Goal: Find specific page/section: Find specific page/section

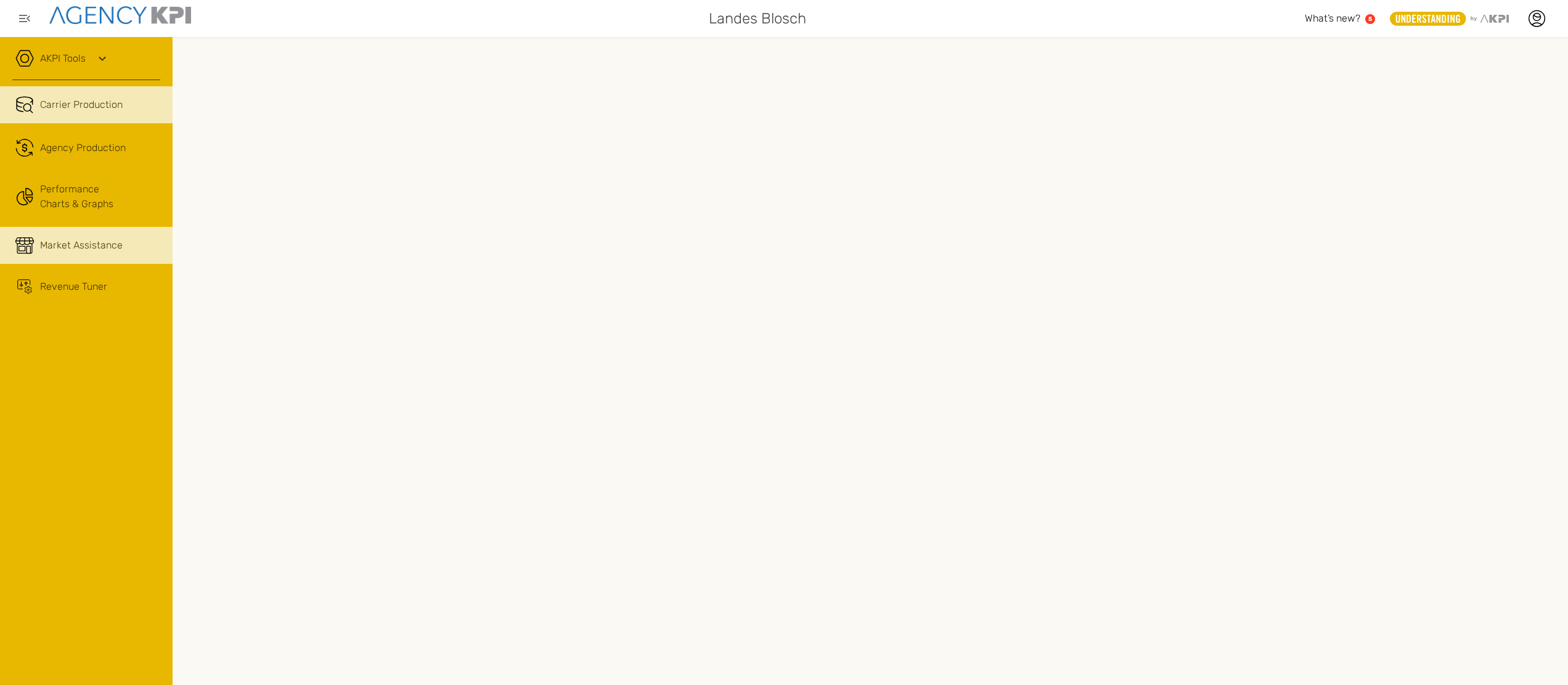
click at [87, 246] on span "Market Assistance" at bounding box center [81, 245] width 82 height 15
